Goal: Navigation & Orientation: Find specific page/section

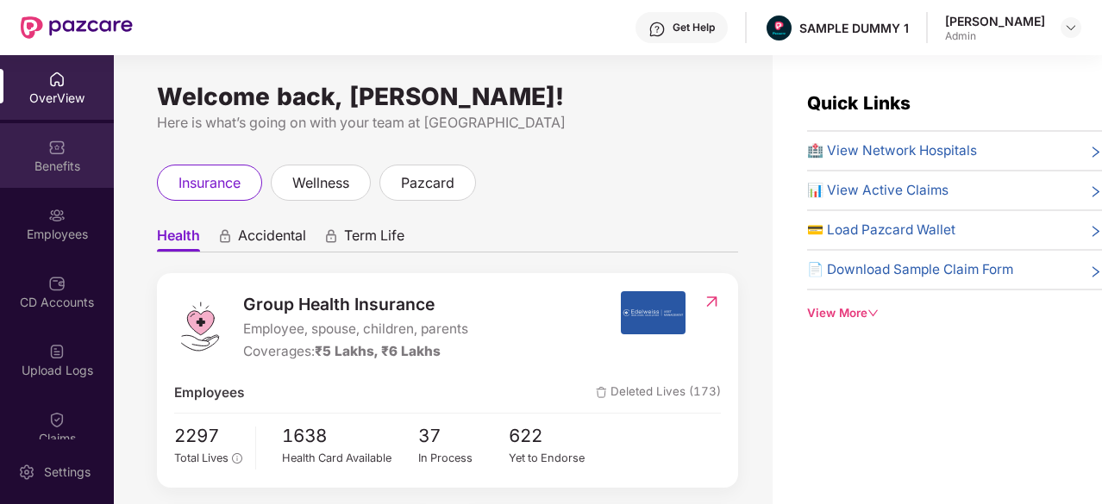
click at [50, 154] on img at bounding box center [56, 147] width 17 height 17
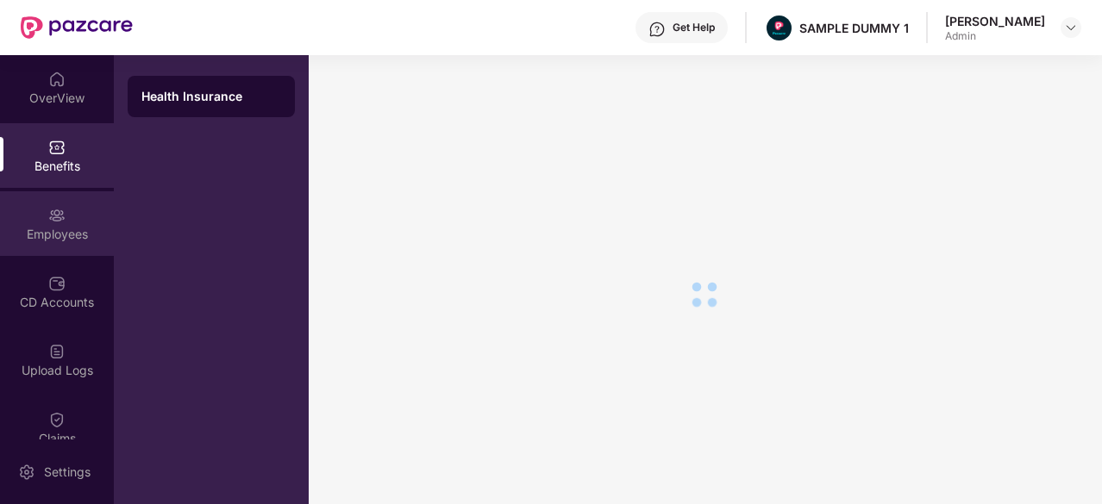
click at [66, 233] on div "Employees" at bounding box center [57, 234] width 114 height 17
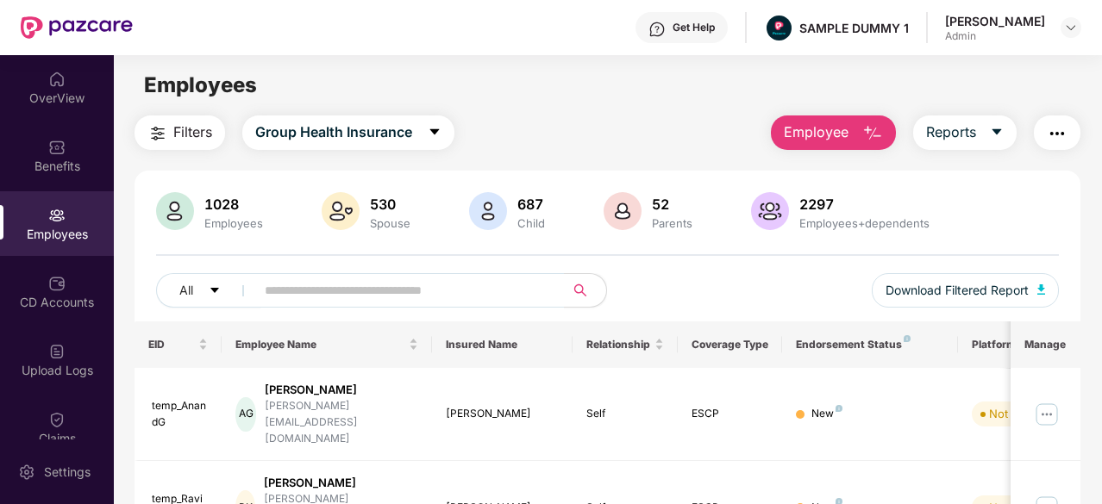
click at [55, 92] on div "OverView" at bounding box center [57, 98] width 114 height 17
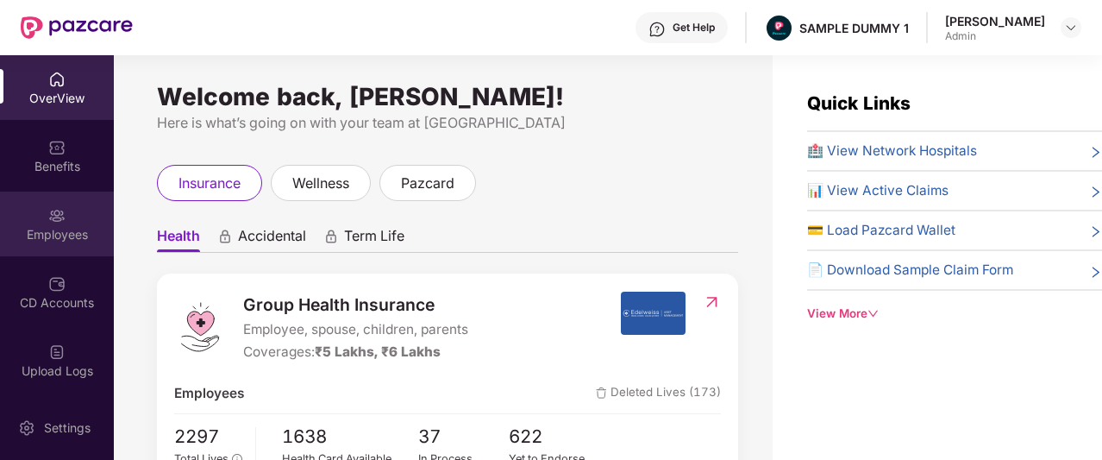
click at [43, 224] on div "Employees" at bounding box center [57, 223] width 114 height 65
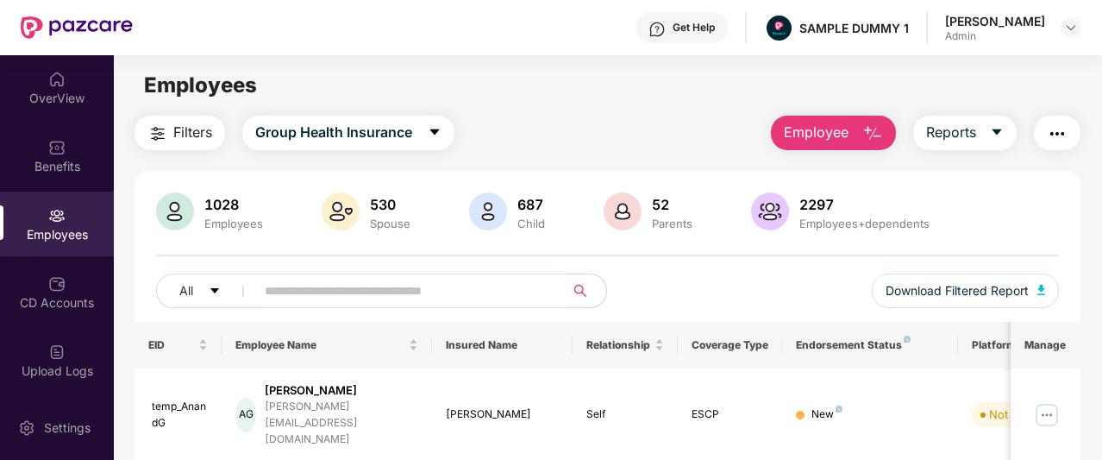
click at [1064, 129] on img "button" at bounding box center [1057, 133] width 21 height 21
click at [700, 82] on div "Employees" at bounding box center [607, 85] width 987 height 33
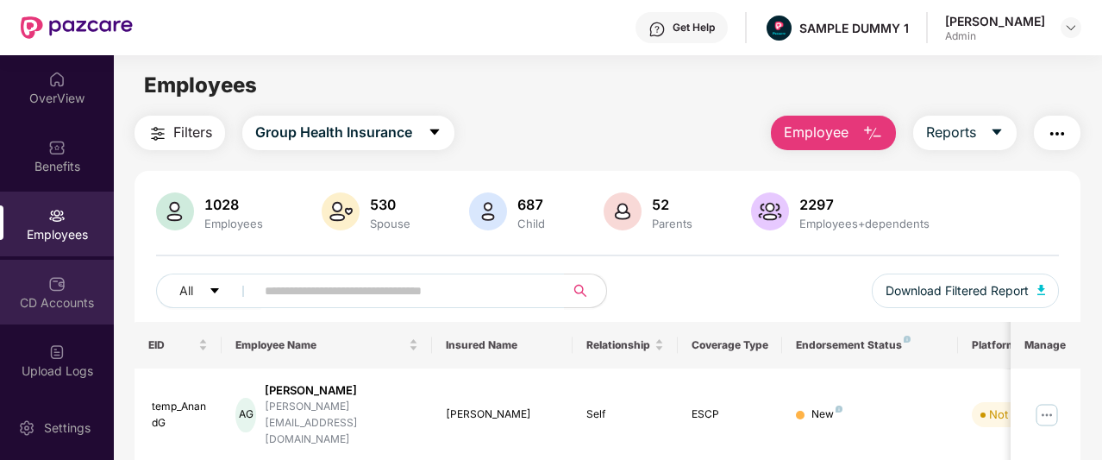
click at [48, 277] on img at bounding box center [56, 283] width 17 height 17
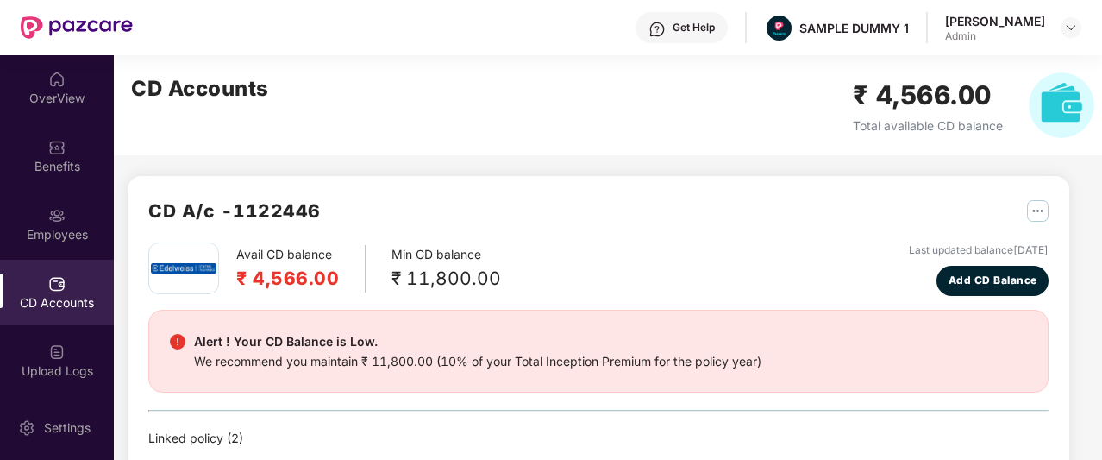
scroll to position [98, 0]
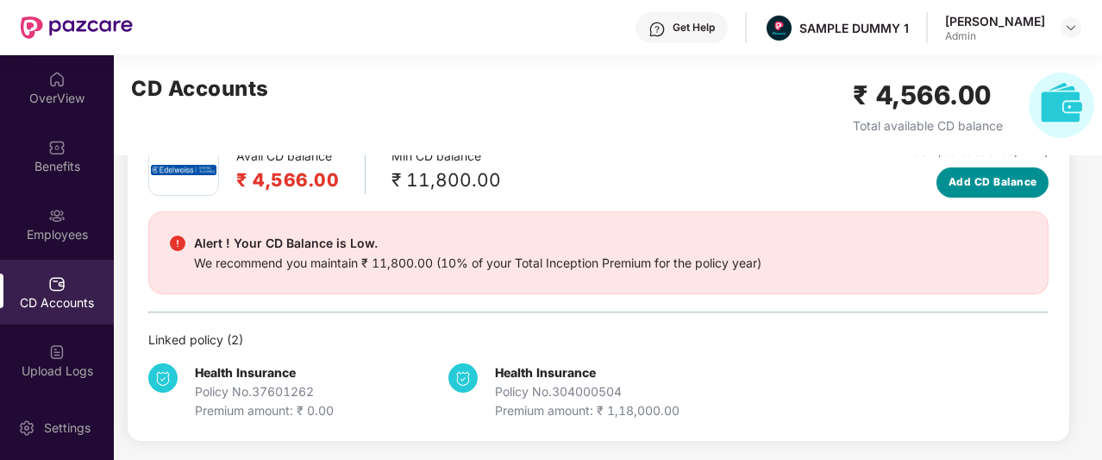
click at [980, 175] on span "Add CD Balance" at bounding box center [993, 182] width 89 height 16
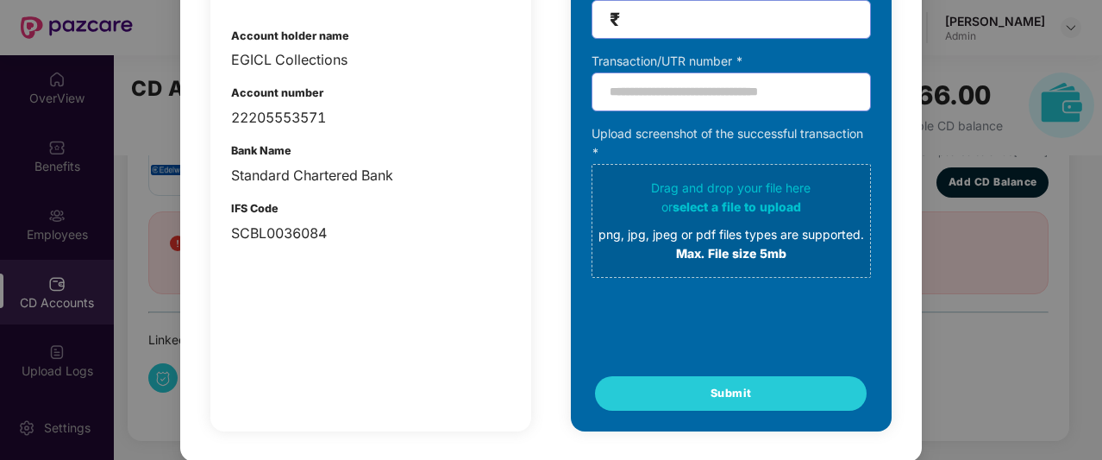
scroll to position [0, 0]
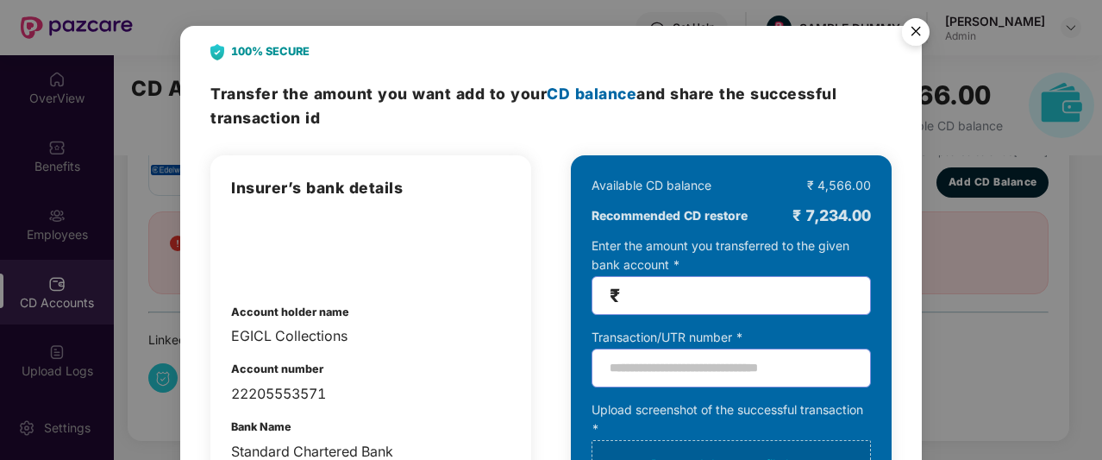
click at [919, 29] on img "Close" at bounding box center [916, 34] width 48 height 48
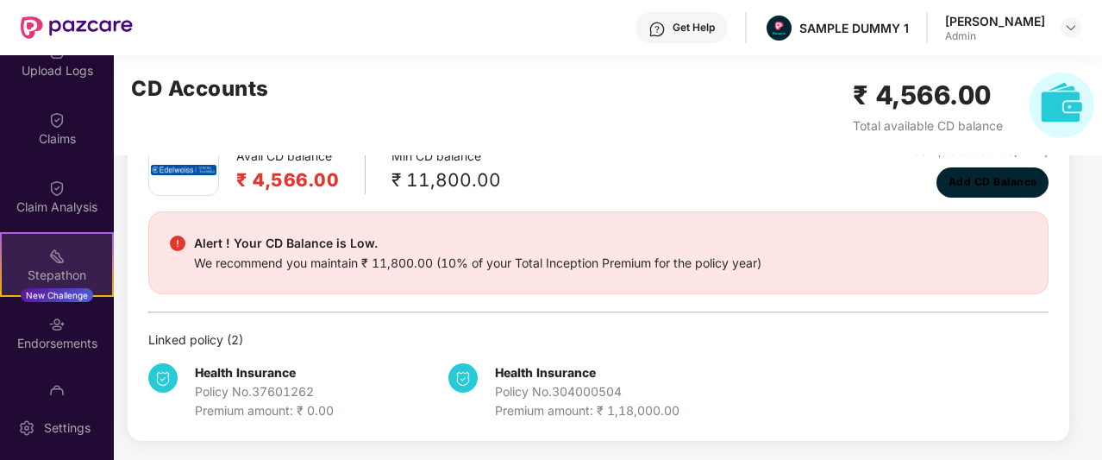
scroll to position [409, 0]
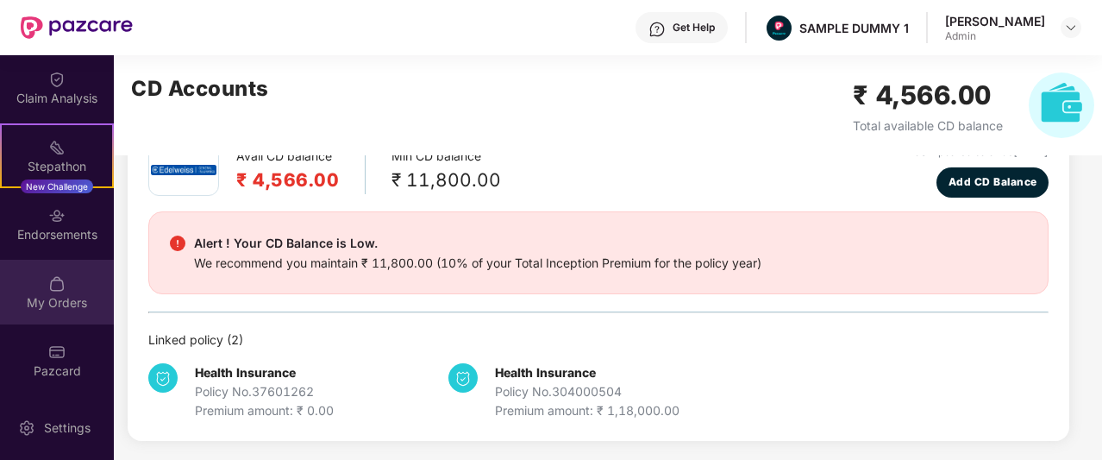
click at [58, 296] on div "My Orders" at bounding box center [57, 302] width 114 height 17
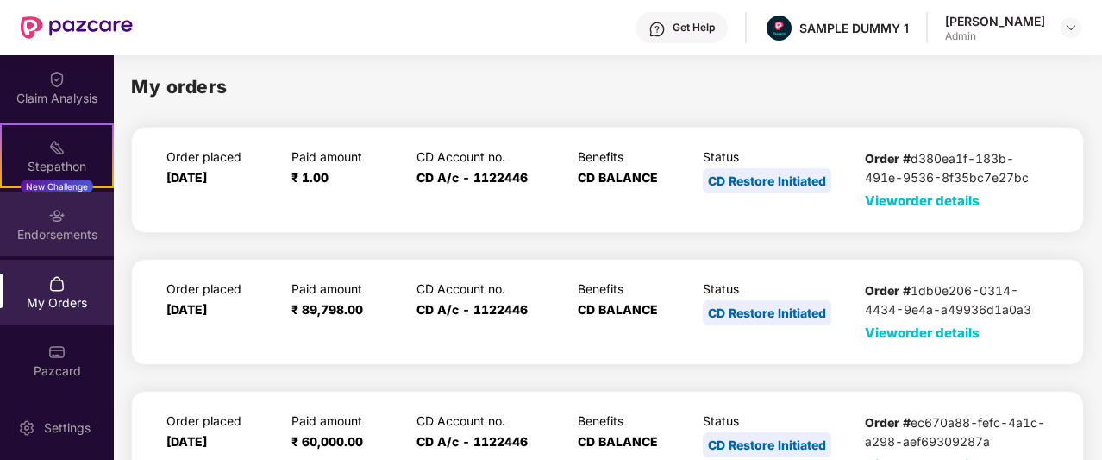
scroll to position [257, 0]
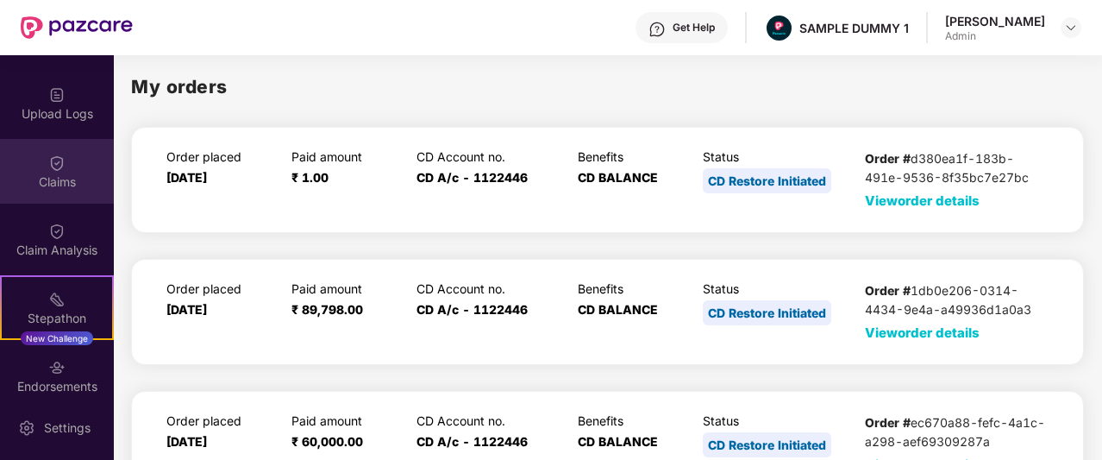
click at [66, 184] on div "Claims" at bounding box center [57, 181] width 114 height 17
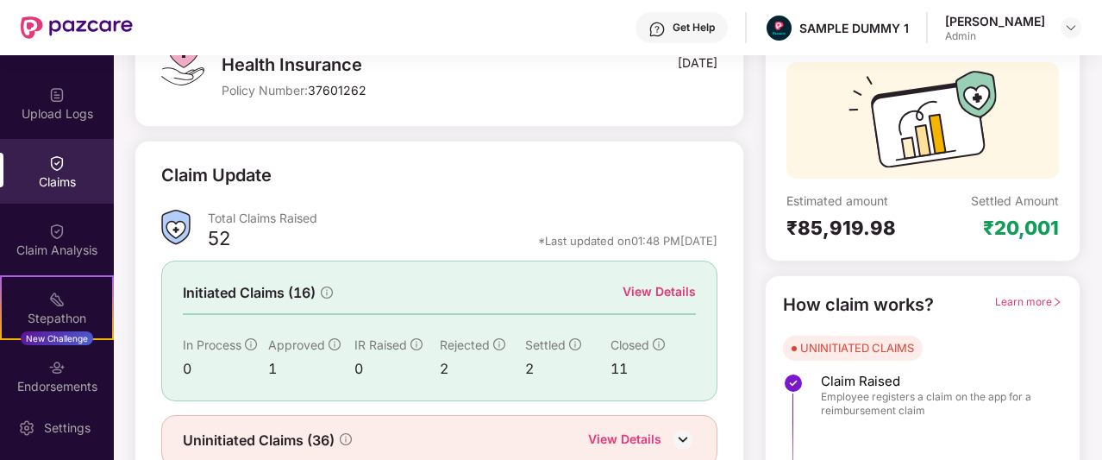
scroll to position [214, 0]
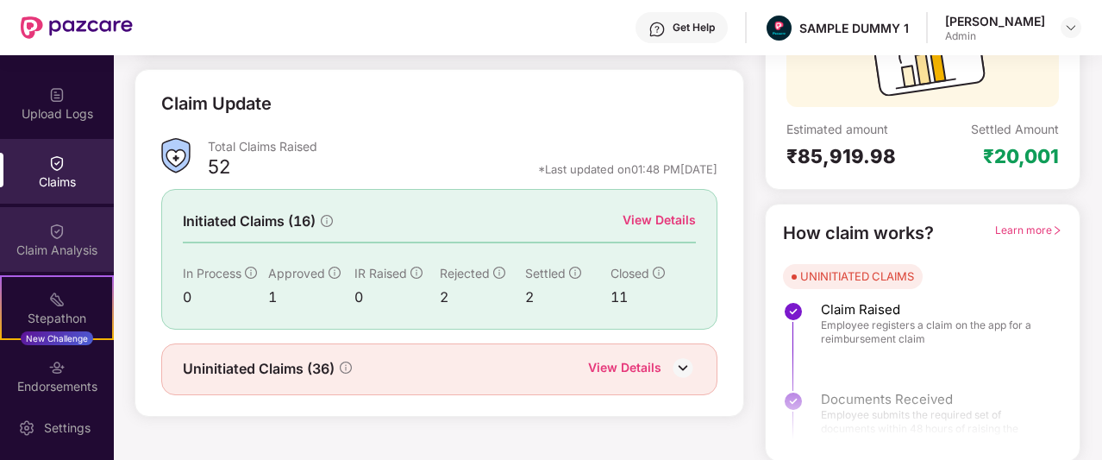
click at [66, 220] on div "Claim Analysis" at bounding box center [57, 239] width 114 height 65
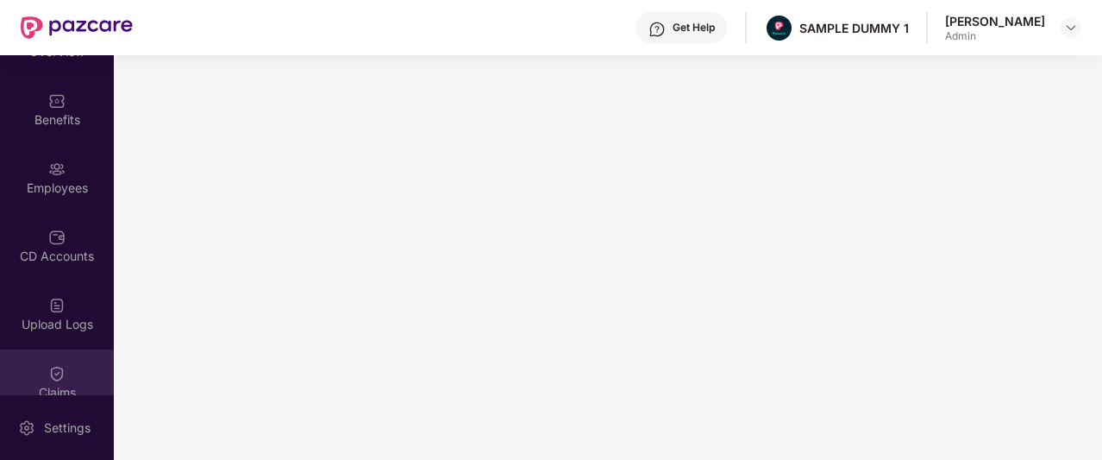
scroll to position [45, 0]
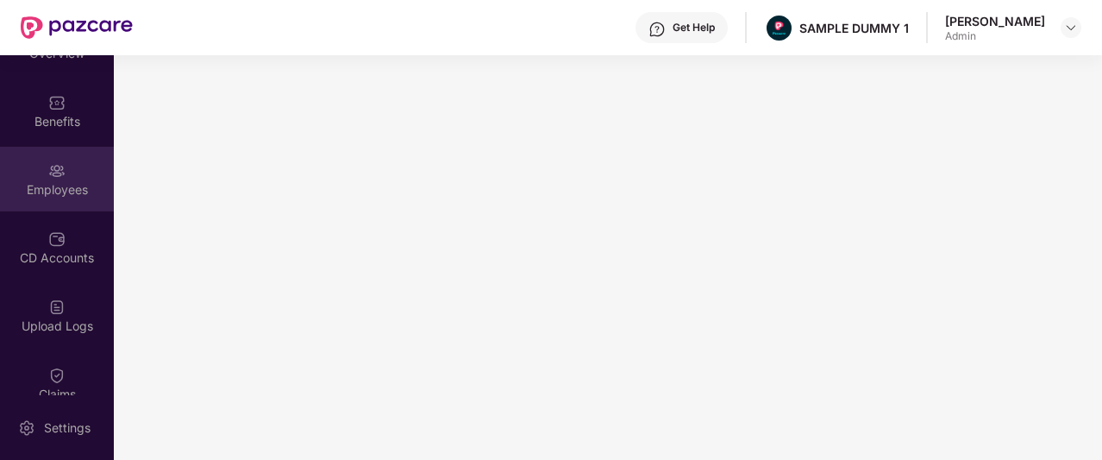
click at [72, 179] on div "Employees" at bounding box center [57, 179] width 114 height 65
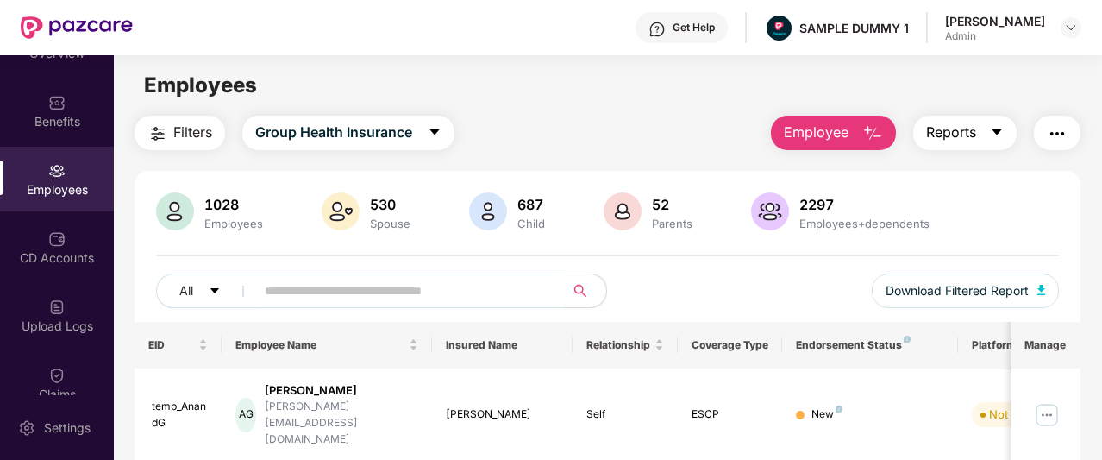
click at [999, 135] on icon "caret-down" at bounding box center [997, 132] width 14 height 14
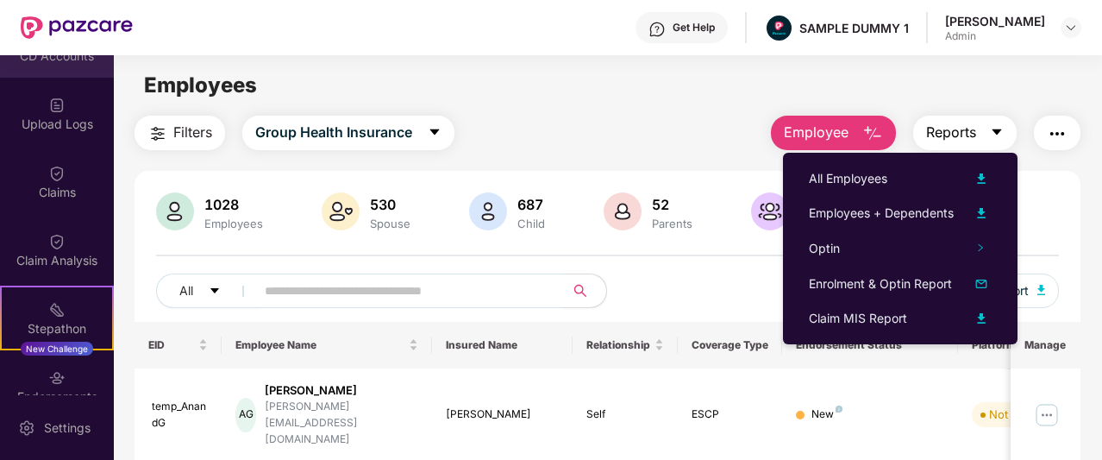
scroll to position [247, 0]
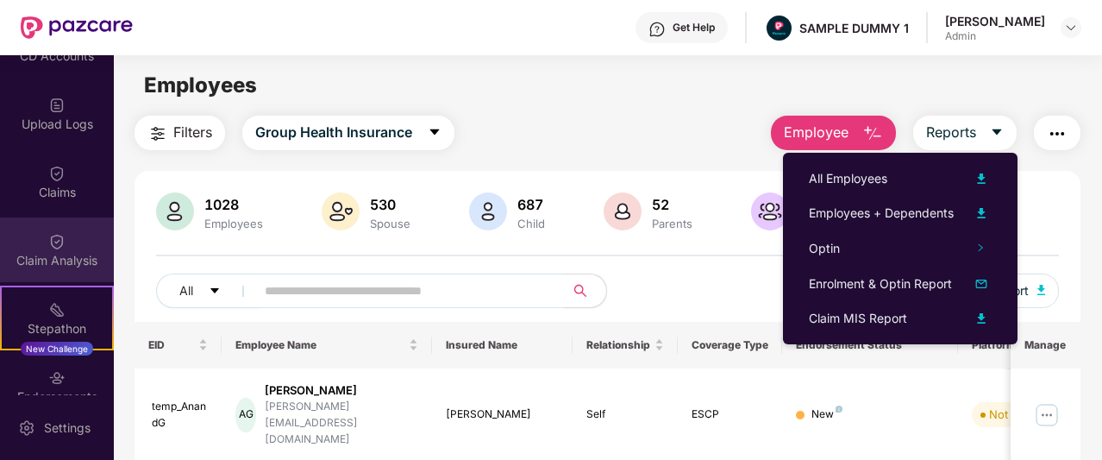
click at [47, 260] on div "Claim Analysis" at bounding box center [57, 260] width 114 height 17
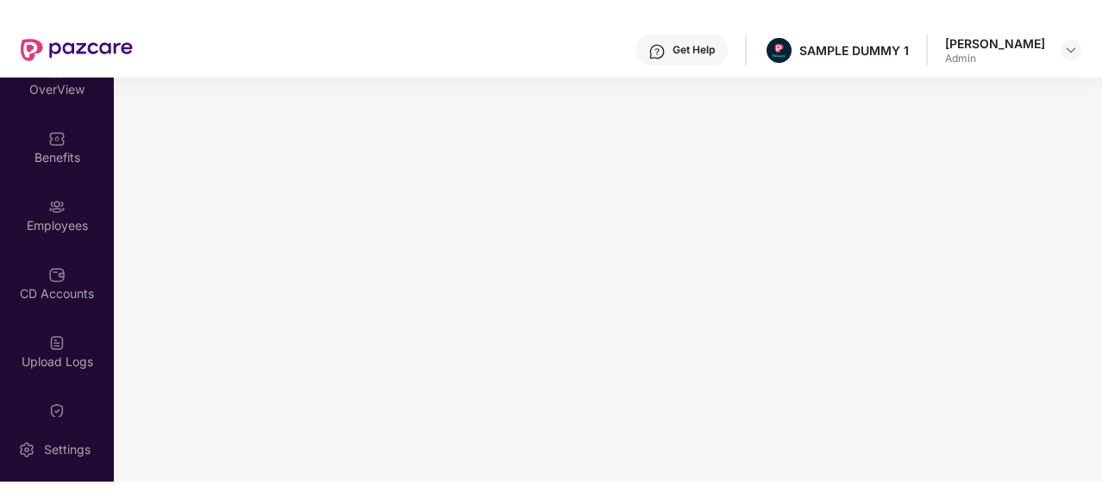
scroll to position [0, 0]
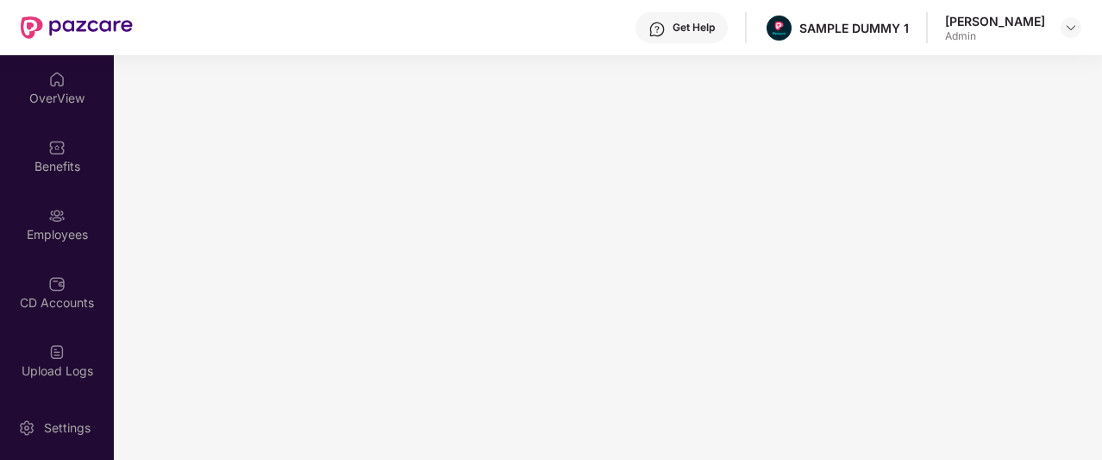
click at [715, 21] on div "Get Help" at bounding box center [694, 28] width 42 height 14
click at [531, 52] on div "Get Help SAMPLE DUMMY 1 [PERSON_NAME]" at bounding box center [607, 27] width 949 height 55
